Goal: Task Accomplishment & Management: Manage account settings

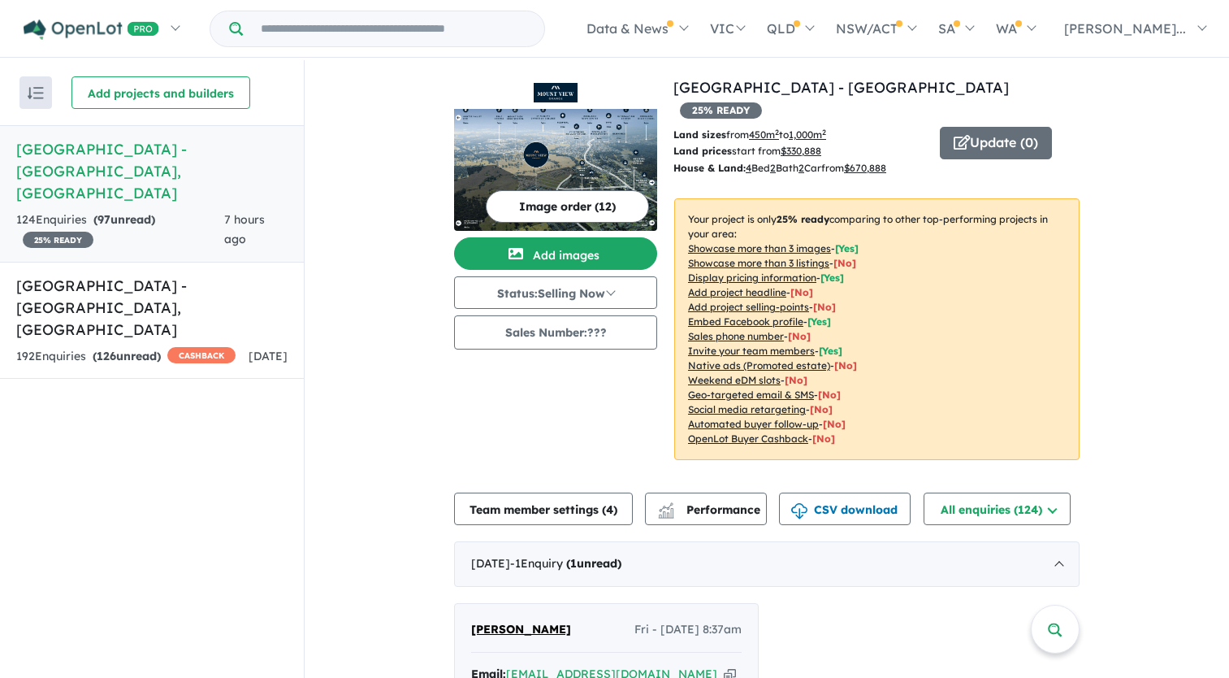
scroll to position [325, 0]
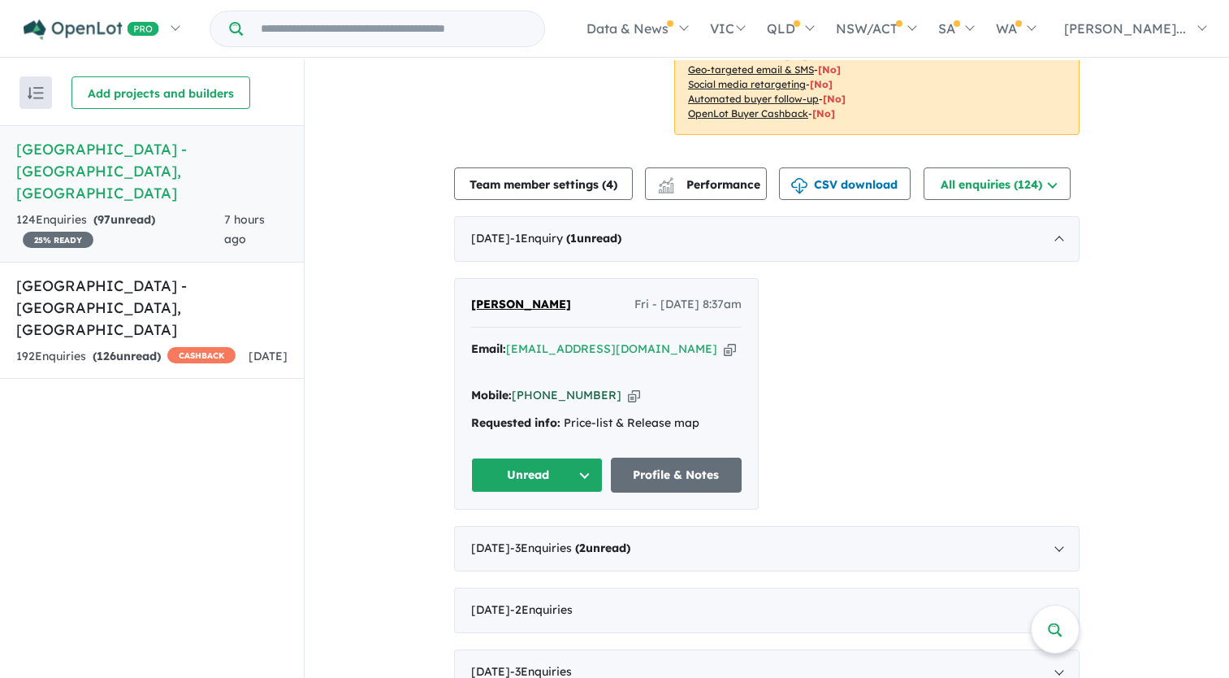
drag, startPoint x: 600, startPoint y: 353, endPoint x: 537, endPoint y: 354, distance: 63.4
click at [537, 386] on div "Mobile: [PHONE_NUMBER] Copied!" at bounding box center [606, 395] width 271 height 19
copy link "414 991 735"
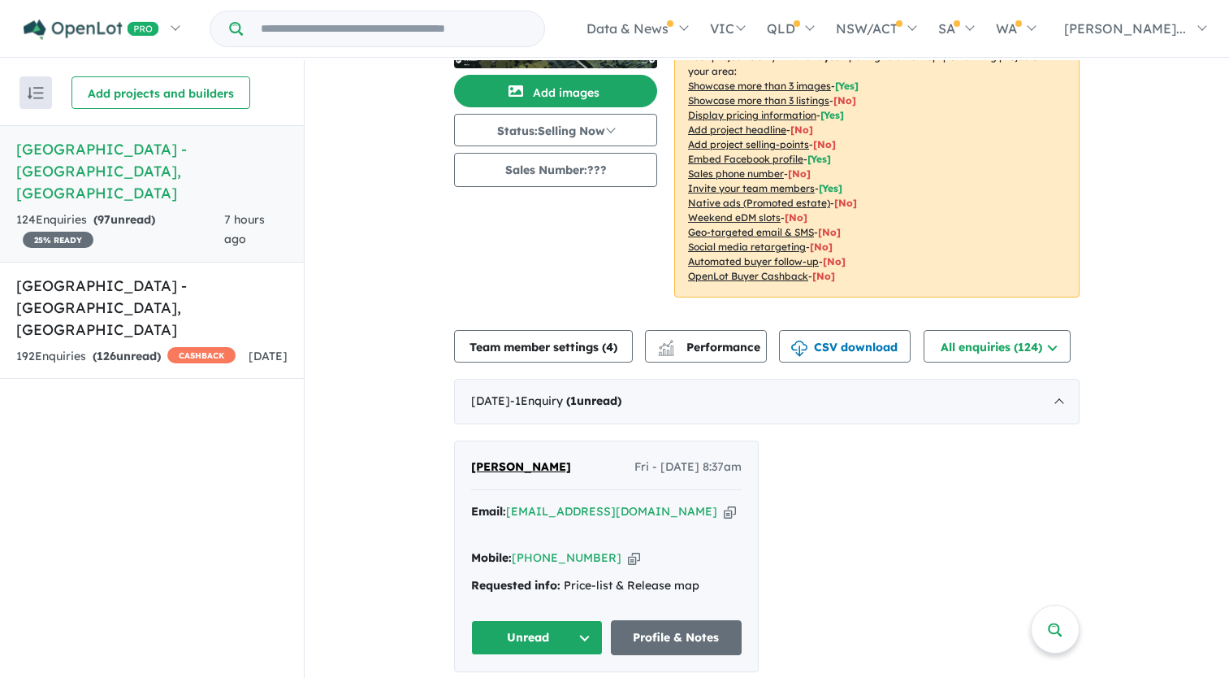
scroll to position [0, 0]
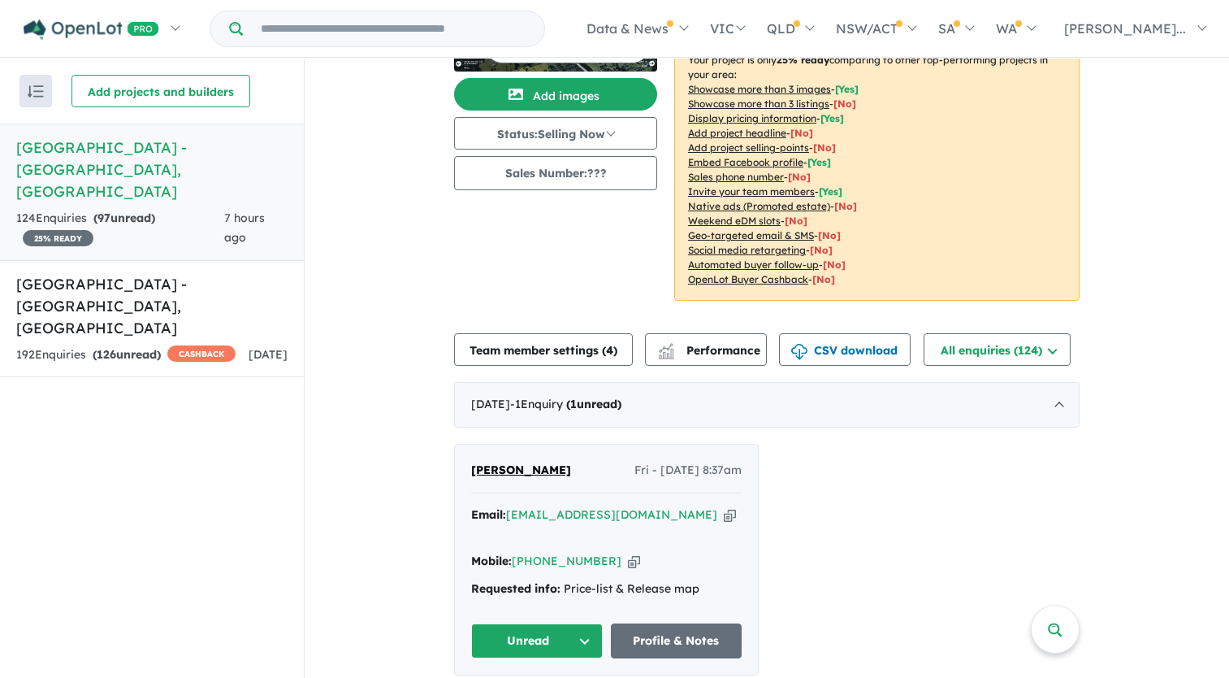
scroll to position [487, 0]
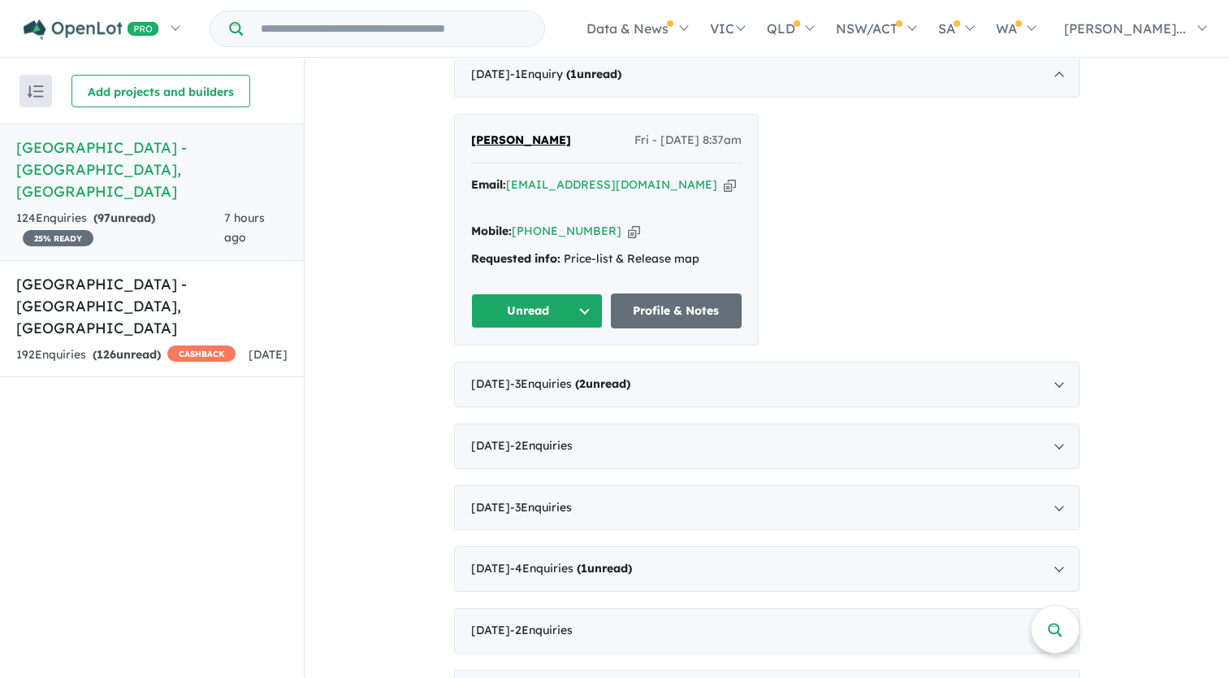
click at [539, 293] on button "Unread" at bounding box center [537, 310] width 132 height 35
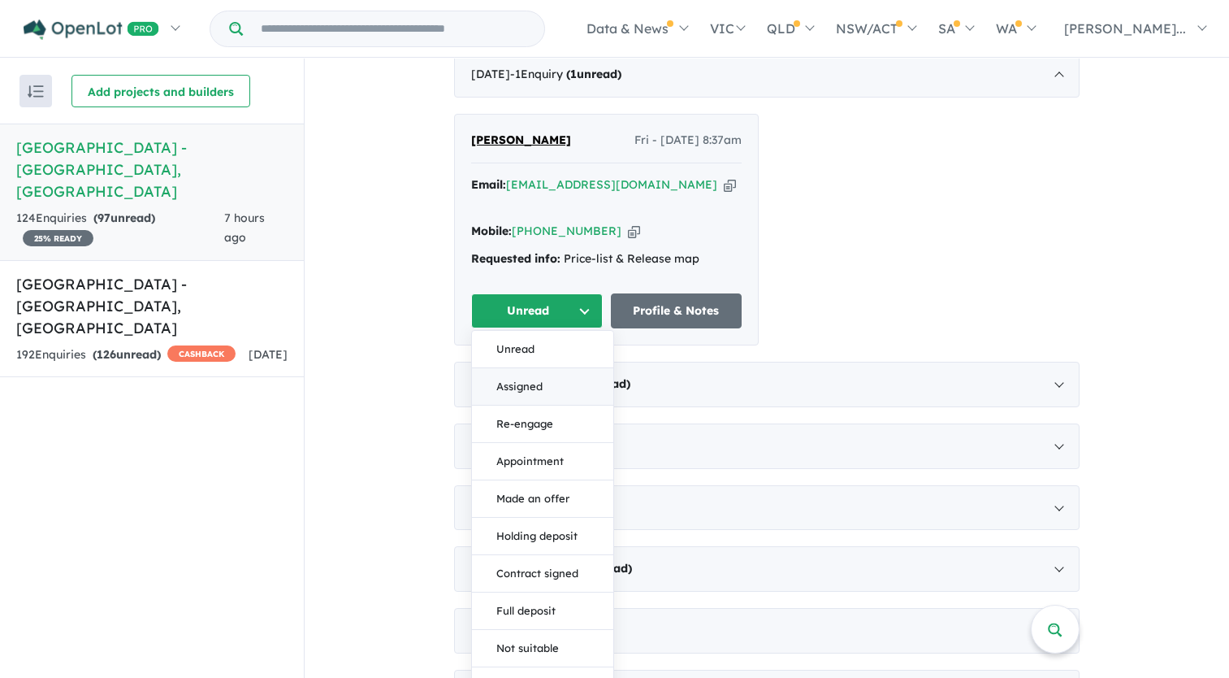
click at [517, 368] on button "Assigned" at bounding box center [542, 386] width 141 height 37
